Goal: Task Accomplishment & Management: Manage account settings

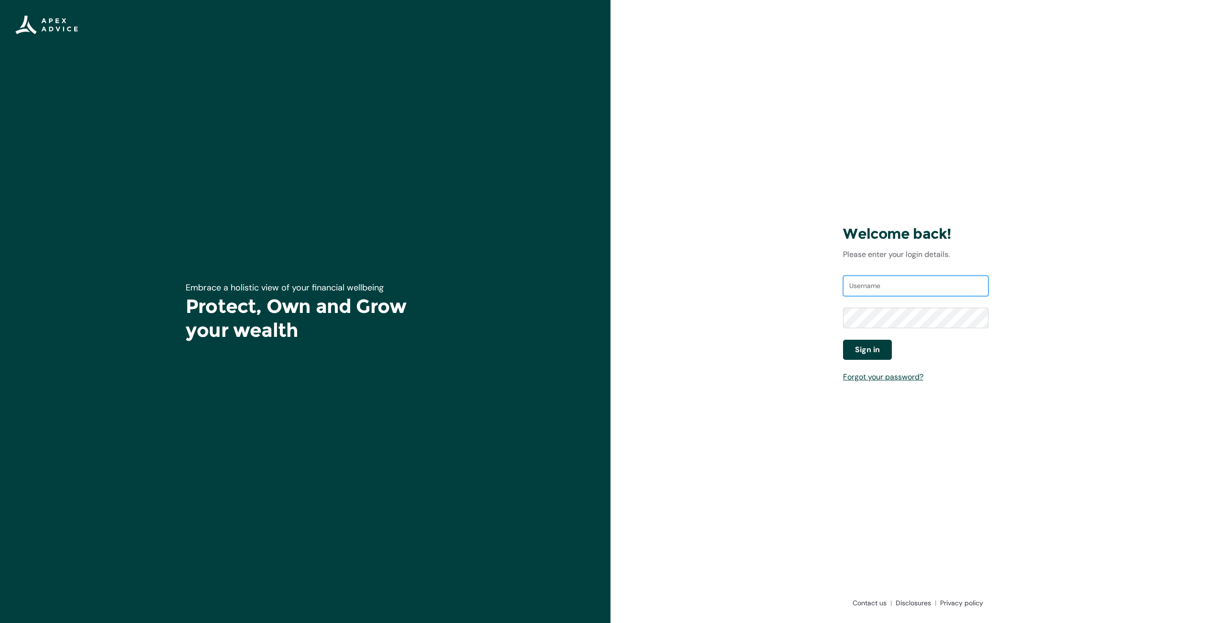
type input "[EMAIL_ADDRESS][DOMAIN_NAME]"
click at [872, 341] on button "Sign in" at bounding box center [867, 350] width 49 height 20
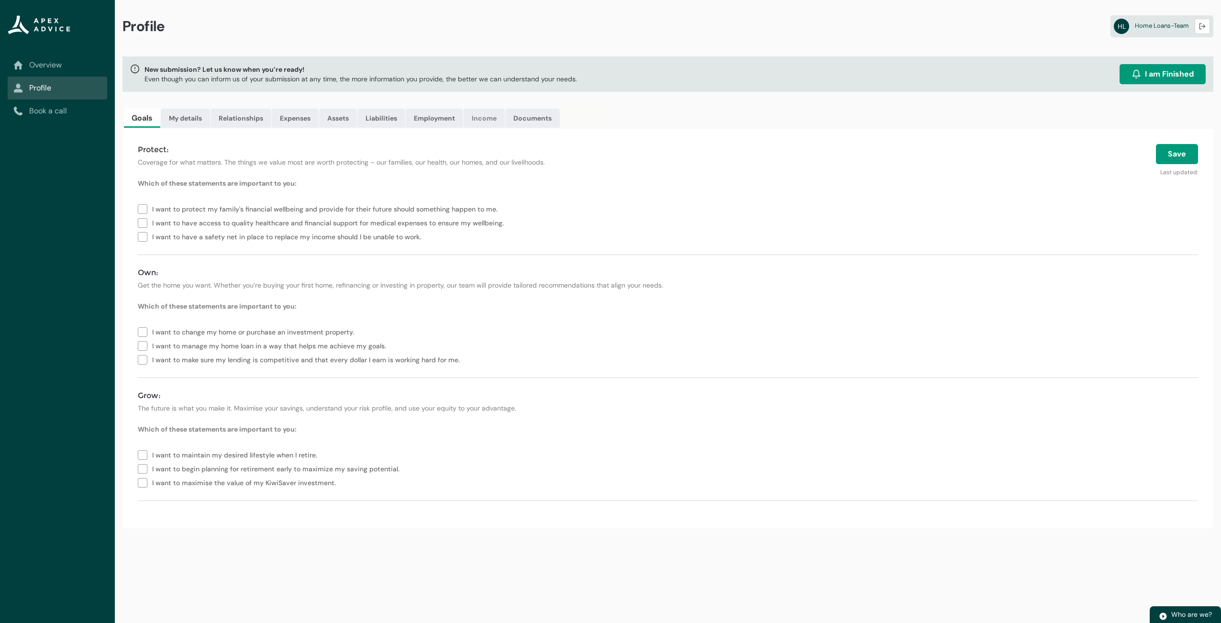
click at [493, 120] on link "Income" at bounding box center [484, 118] width 41 height 19
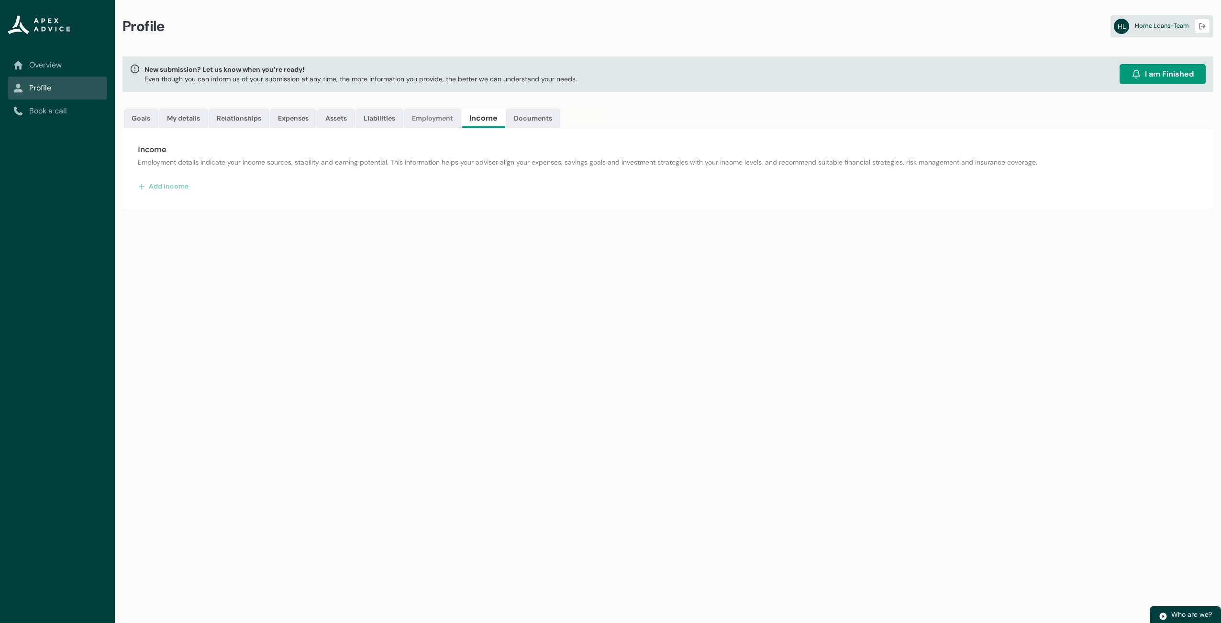
click at [426, 116] on link "Employment" at bounding box center [432, 118] width 57 height 19
click at [1202, 27] on lightning-primitive-icon "button" at bounding box center [1202, 26] width 7 height 7
